Goal: Task Accomplishment & Management: Manage account settings

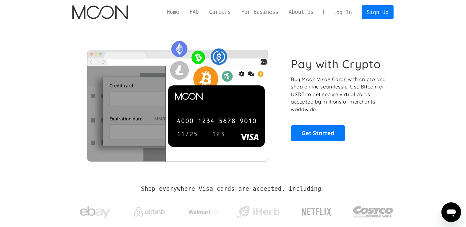
click at [336, 8] on link "Log In" at bounding box center [342, 12] width 29 height 13
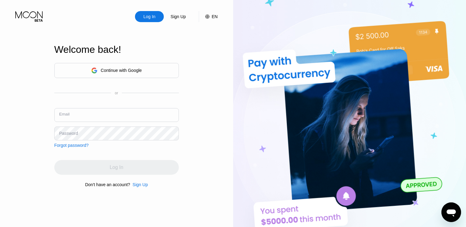
click at [126, 114] on input "text" at bounding box center [116, 115] width 125 height 14
paste input "[EMAIL_ADDRESS][DOMAIN_NAME]"
type input "[EMAIL_ADDRESS][DOMAIN_NAME]"
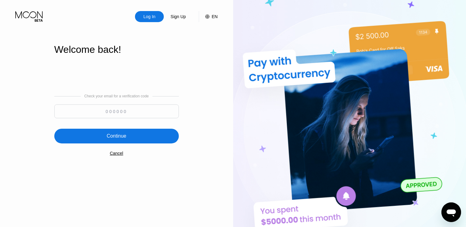
paste input "477454"
click at [145, 109] on input "477454" at bounding box center [116, 111] width 125 height 14
type input "477454"
click at [147, 135] on div "Continue" at bounding box center [116, 136] width 125 height 15
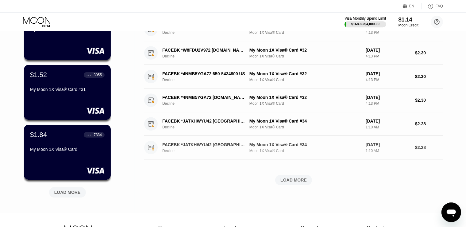
scroll to position [216, 0]
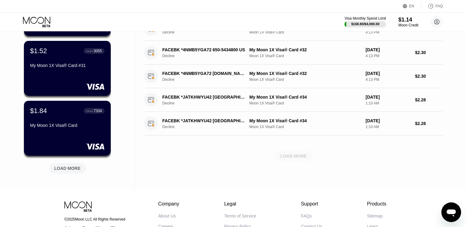
click at [289, 153] on div "LOAD MORE" at bounding box center [293, 156] width 26 height 6
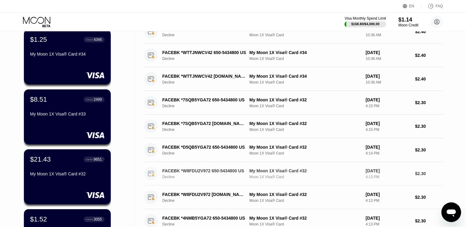
scroll to position [0, 0]
